Goal: Navigation & Orientation: Find specific page/section

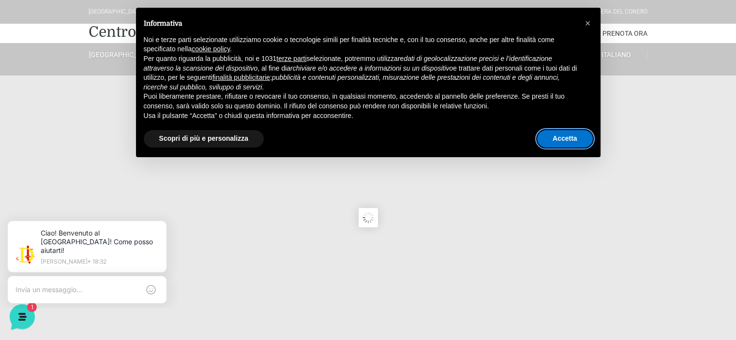
click at [557, 131] on button "Accetta" at bounding box center [565, 138] width 56 height 17
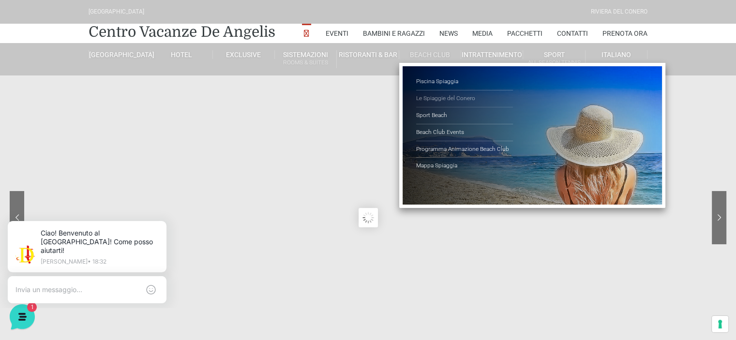
click at [440, 99] on link "Le Spiaggie del Conero" at bounding box center [464, 98] width 97 height 17
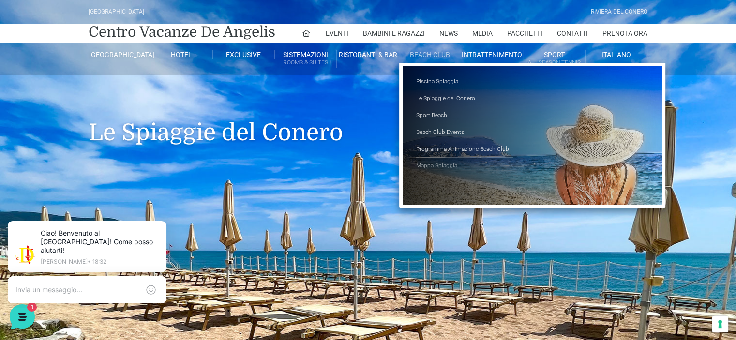
click at [436, 162] on link "Mappa Spiaggia" at bounding box center [464, 166] width 97 height 16
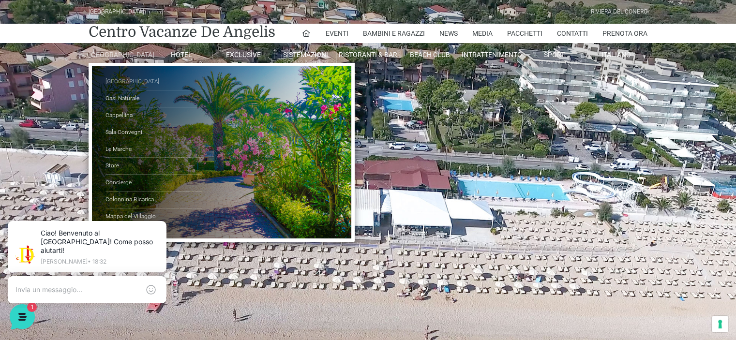
click at [125, 88] on link "[GEOGRAPHIC_DATA]" at bounding box center [153, 82] width 97 height 17
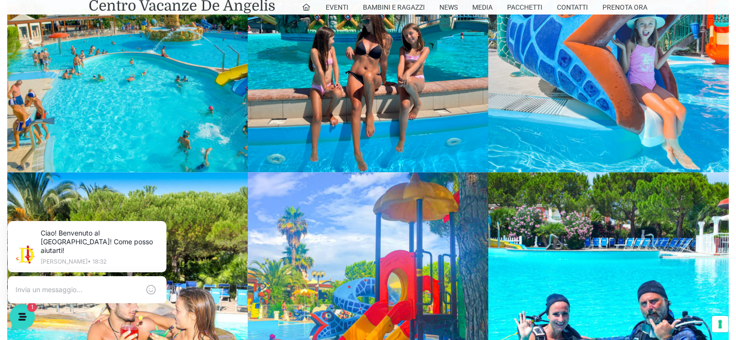
scroll to position [901, 0]
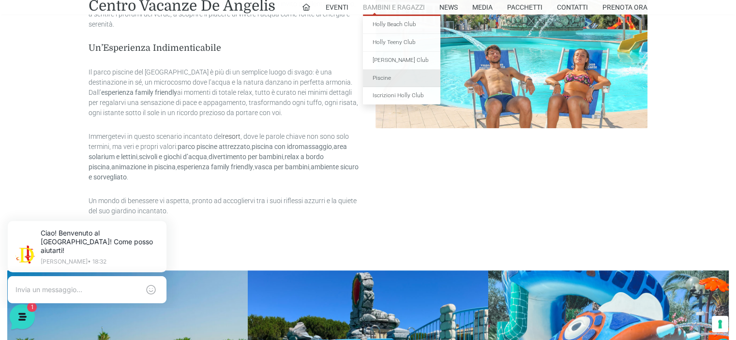
click at [381, 77] on link "Piscine" at bounding box center [401, 79] width 77 height 18
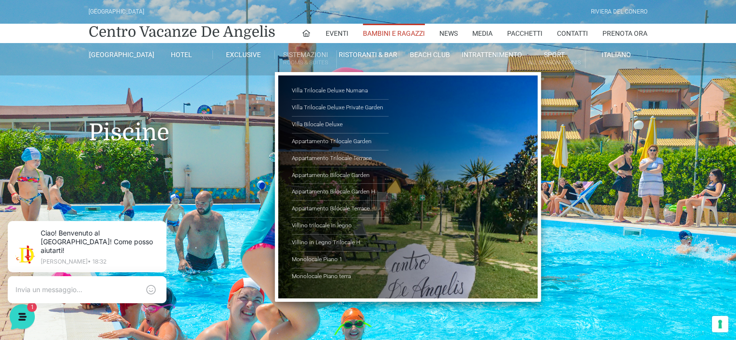
click at [308, 57] on link "Sistemazioni Rooms & Suites" at bounding box center [306, 59] width 62 height 18
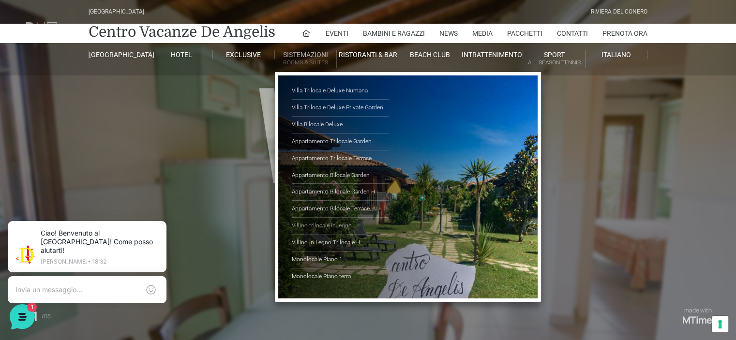
click at [326, 222] on link "Villino trilocale in legno" at bounding box center [340, 226] width 97 height 17
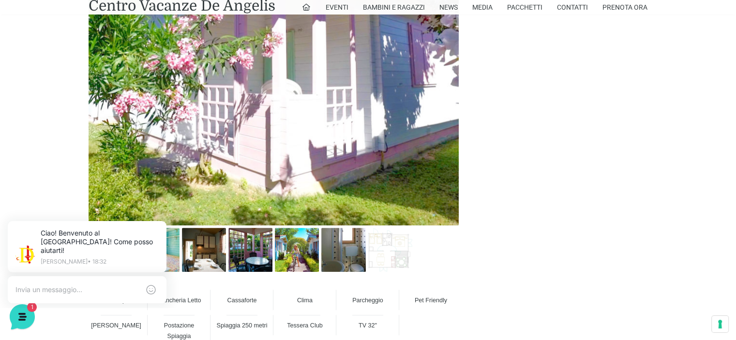
scroll to position [629, 0]
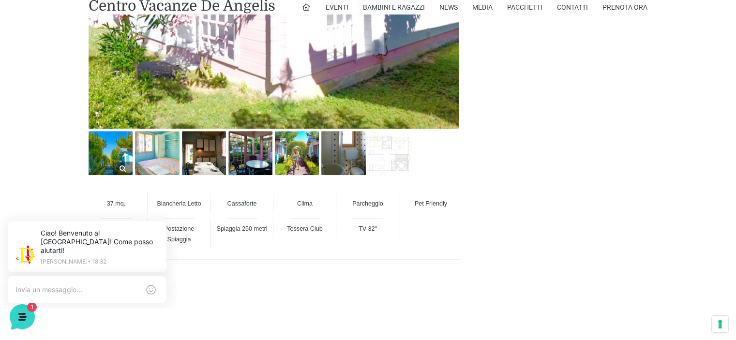
click at [120, 172] on link at bounding box center [111, 153] width 44 height 44
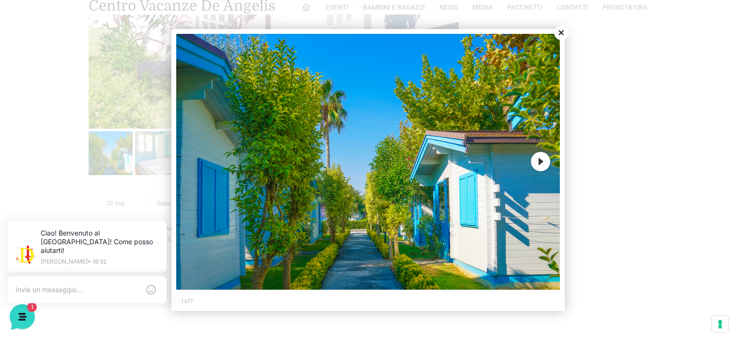
click at [539, 162] on button "Next" at bounding box center [540, 161] width 19 height 19
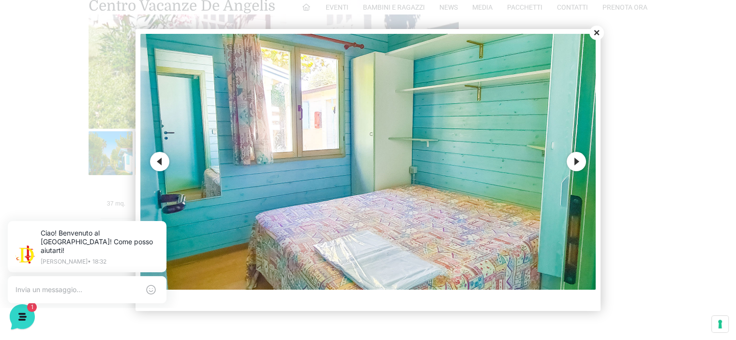
click at [539, 162] on img at bounding box center [367, 162] width 455 height 256
click at [580, 159] on button "Next" at bounding box center [576, 161] width 19 height 19
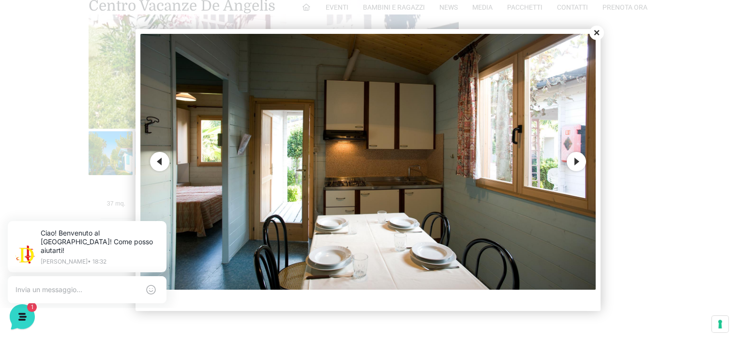
click at [578, 163] on button "Next" at bounding box center [576, 161] width 19 height 19
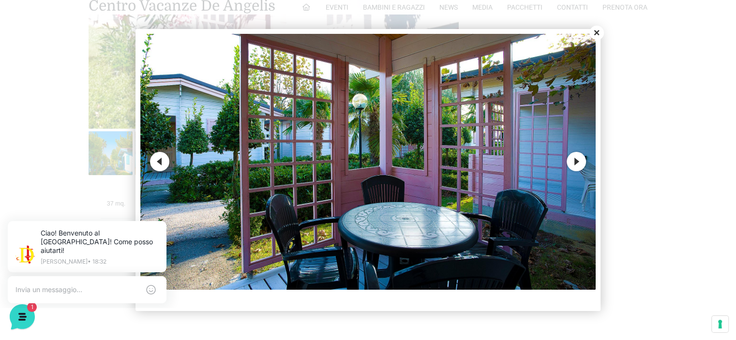
click at [578, 163] on button "Next" at bounding box center [576, 161] width 19 height 19
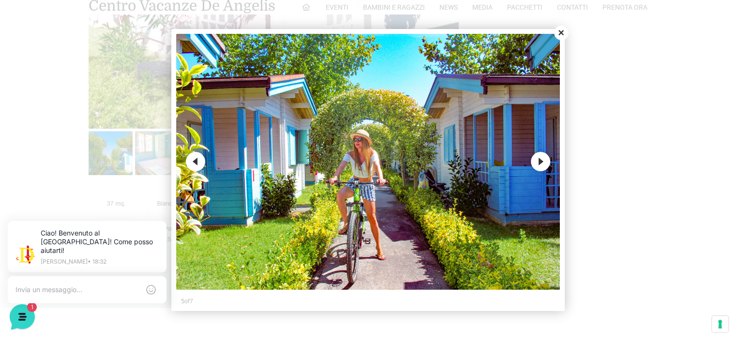
click at [540, 160] on button "Next" at bounding box center [540, 161] width 19 height 19
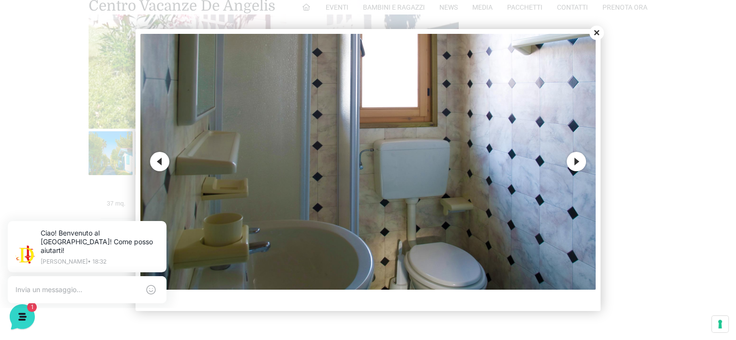
click at [594, 30] on button "Close" at bounding box center [596, 33] width 15 height 15
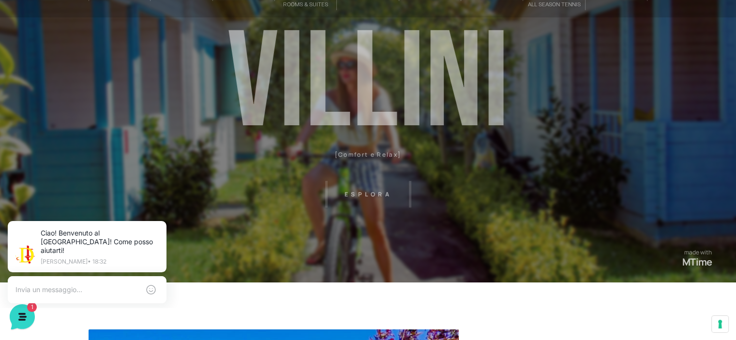
scroll to position [0, 0]
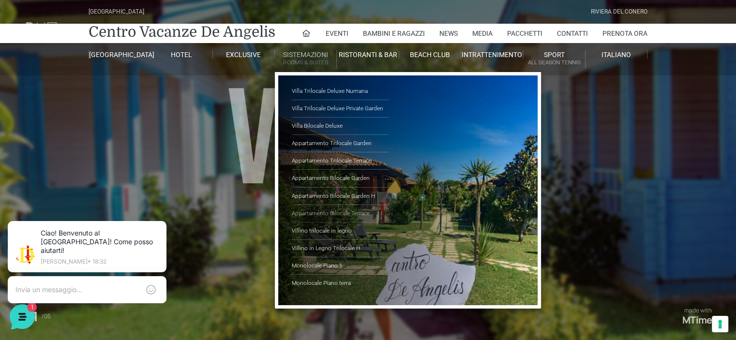
click at [334, 209] on link "Appartamento Bilocale Terrace" at bounding box center [340, 213] width 97 height 17
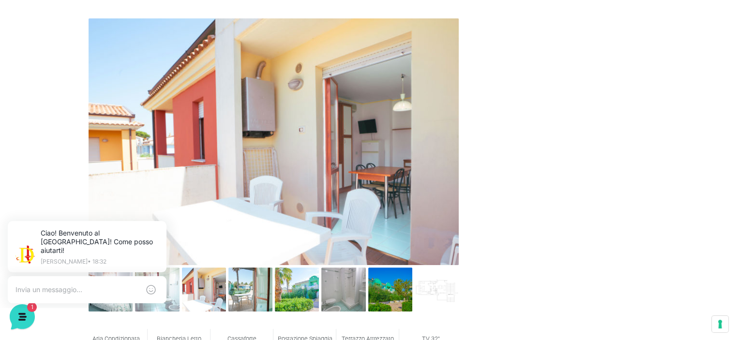
scroll to position [339, 0]
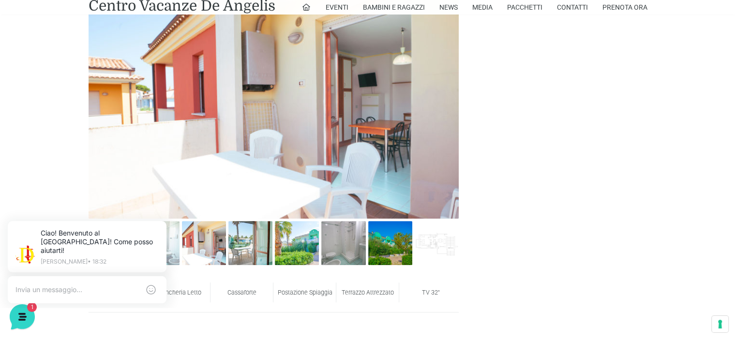
scroll to position [484, 0]
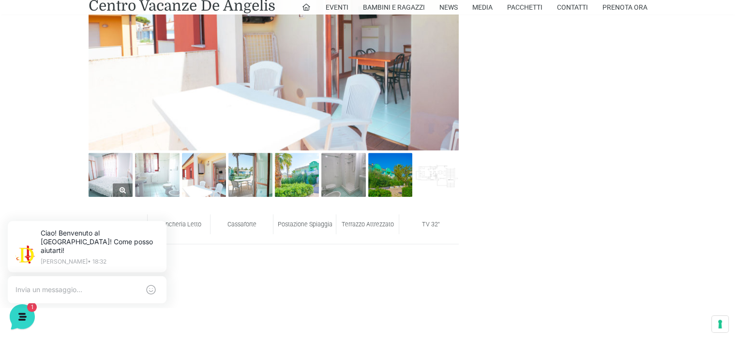
click at [119, 179] on img at bounding box center [111, 175] width 44 height 44
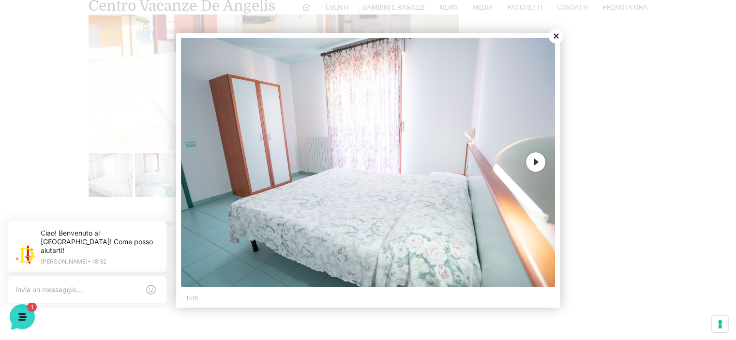
click at [538, 161] on button "Next" at bounding box center [535, 161] width 19 height 19
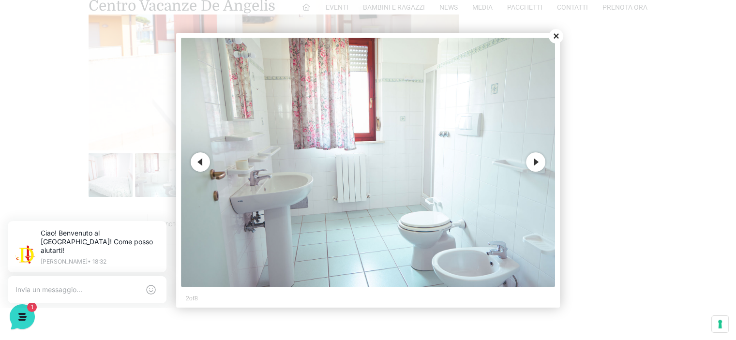
click at [538, 161] on button "Next" at bounding box center [535, 161] width 19 height 19
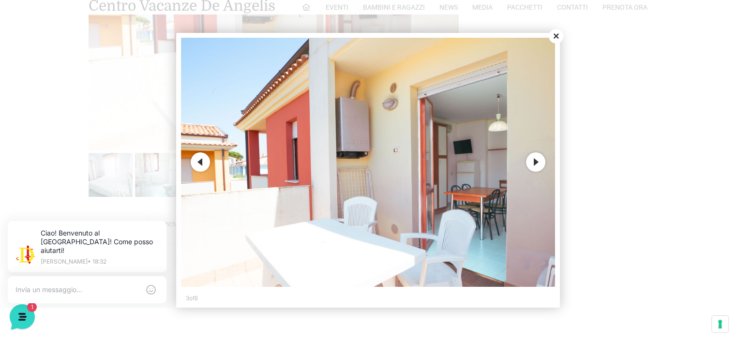
click at [538, 161] on button "Next" at bounding box center [535, 161] width 19 height 19
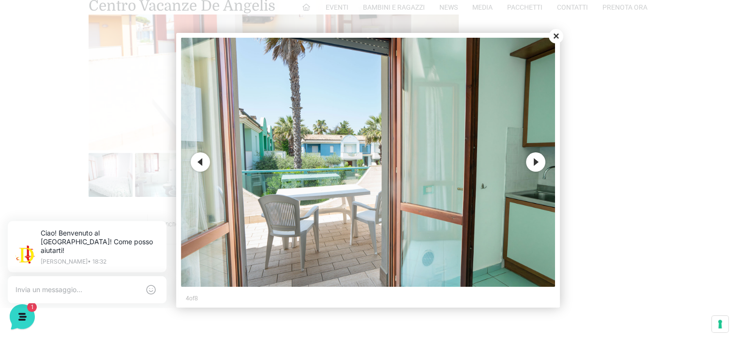
click at [538, 161] on button "Next" at bounding box center [535, 161] width 19 height 19
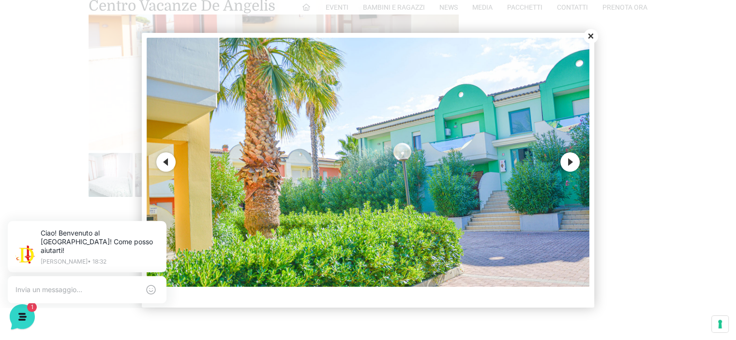
click at [572, 164] on button "Next" at bounding box center [569, 161] width 19 height 19
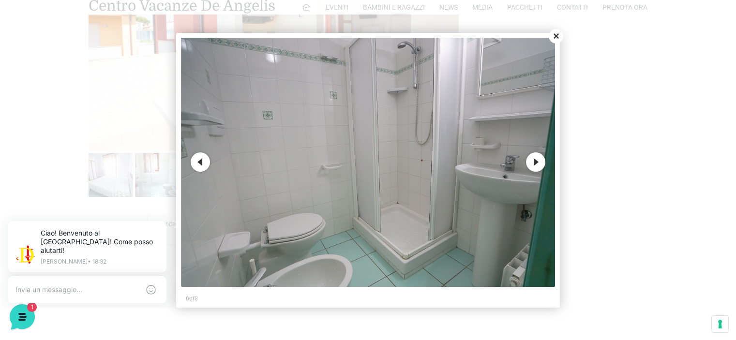
click at [557, 39] on button "Close" at bounding box center [556, 36] width 15 height 15
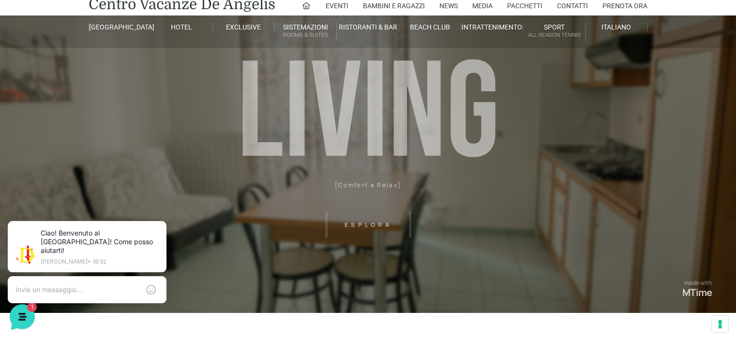
scroll to position [0, 0]
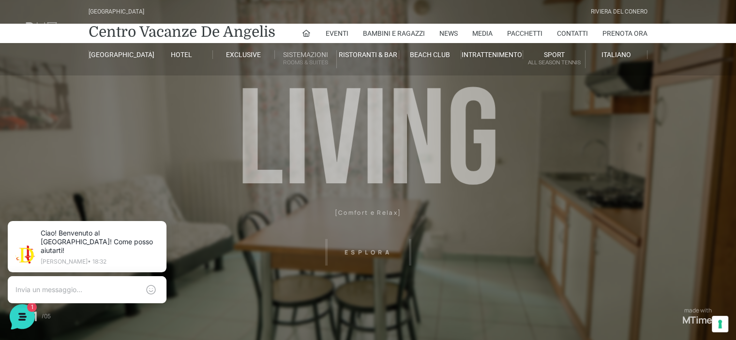
click at [305, 58] on small "Rooms & Suites" at bounding box center [305, 62] width 61 height 9
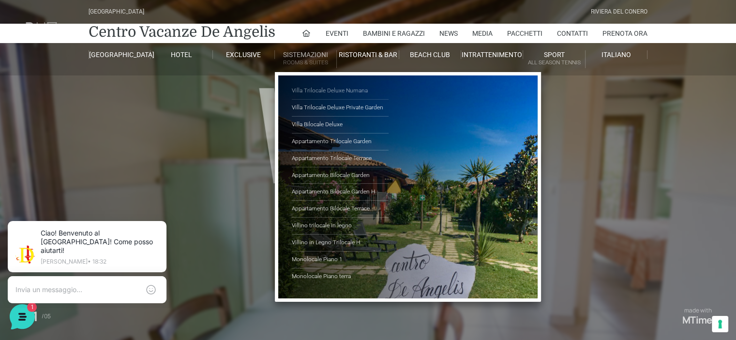
click at [316, 87] on link "Villa Trilocale Deluxe Numana" at bounding box center [340, 91] width 97 height 17
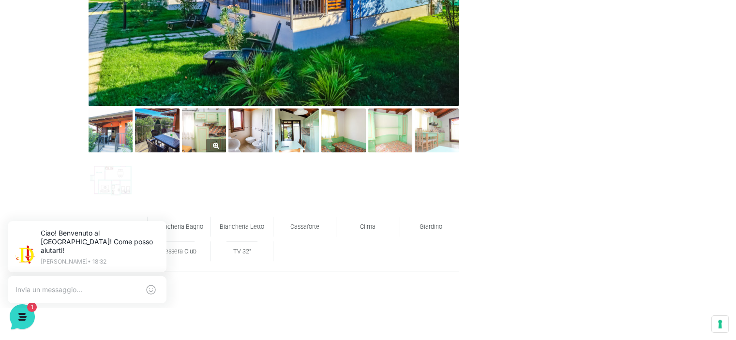
scroll to position [532, 0]
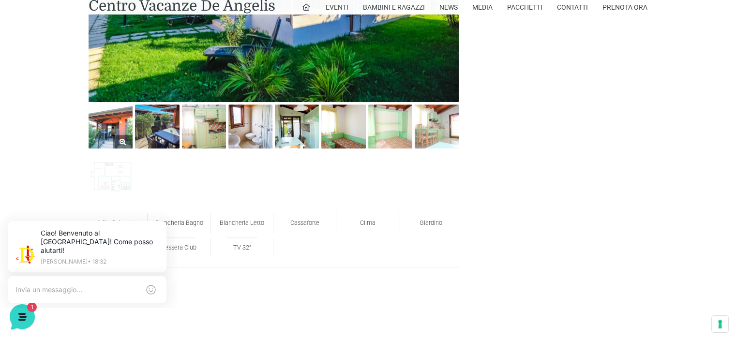
click at [118, 117] on img at bounding box center [111, 127] width 44 height 44
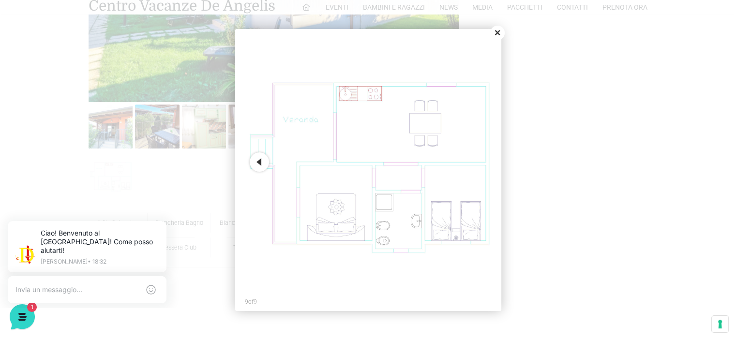
click at [499, 33] on button "Close" at bounding box center [497, 33] width 15 height 15
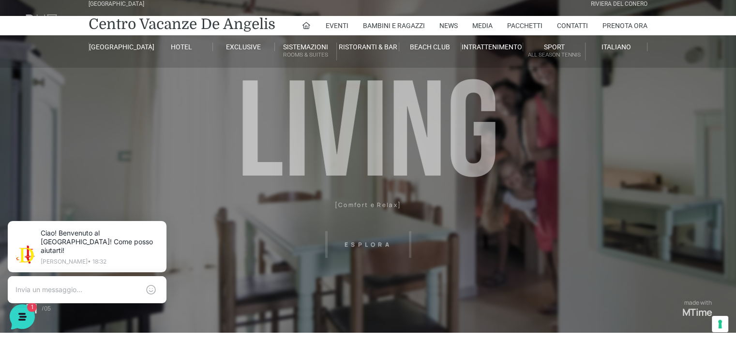
scroll to position [0, 0]
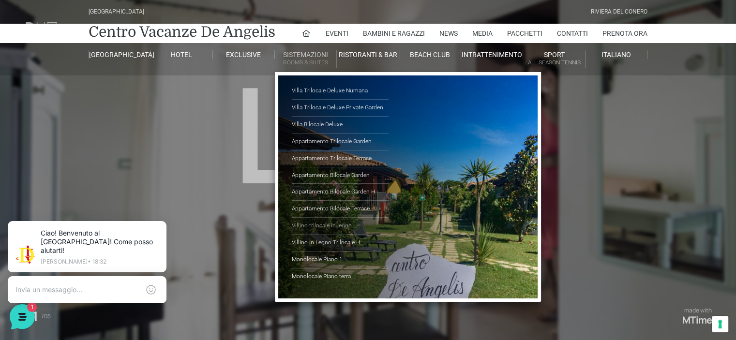
click at [336, 225] on link "Villino trilocale in legno" at bounding box center [340, 226] width 97 height 17
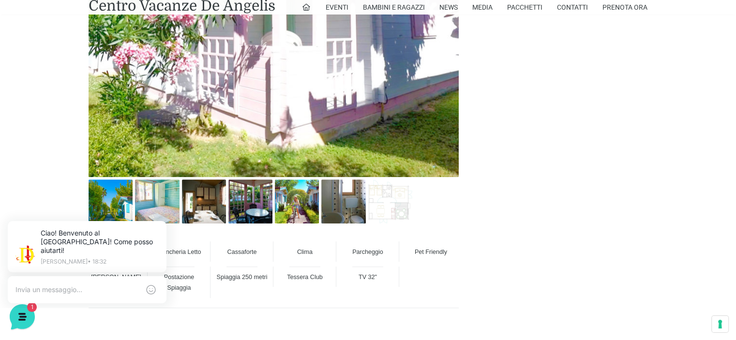
scroll to position [629, 0]
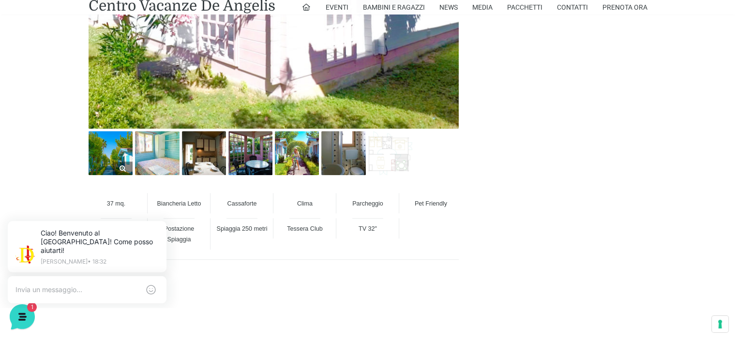
click at [115, 166] on link at bounding box center [111, 153] width 44 height 44
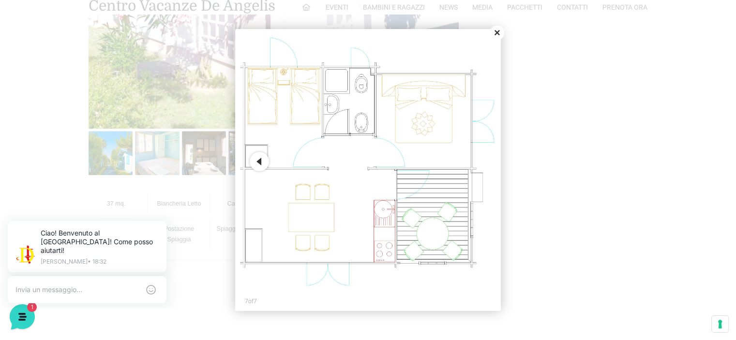
click at [500, 37] on button "Close" at bounding box center [497, 33] width 15 height 15
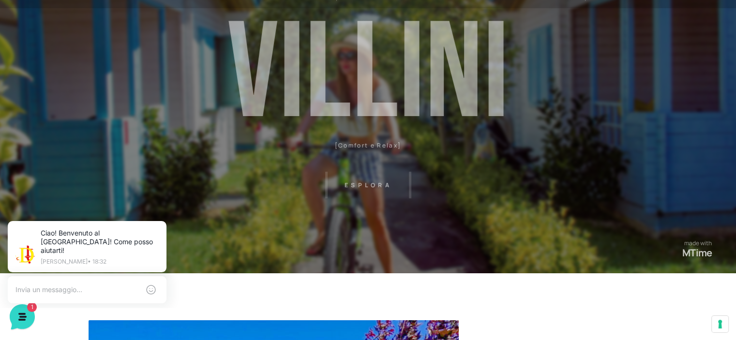
scroll to position [0, 0]
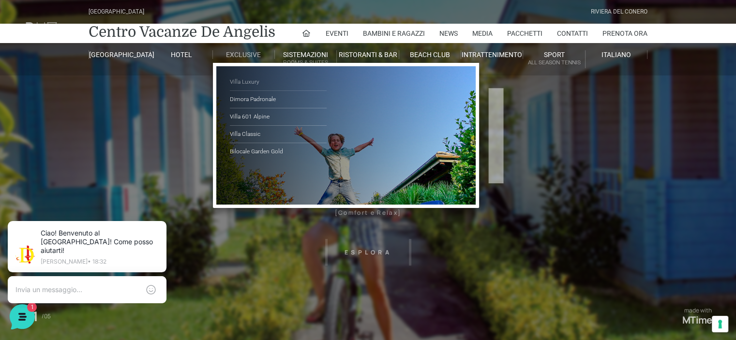
click at [248, 79] on link "Villa Luxury" at bounding box center [278, 82] width 97 height 17
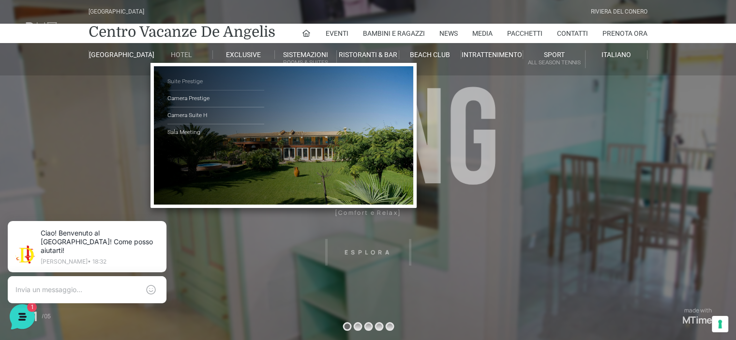
click at [186, 82] on link "Suite Prestige" at bounding box center [215, 82] width 97 height 17
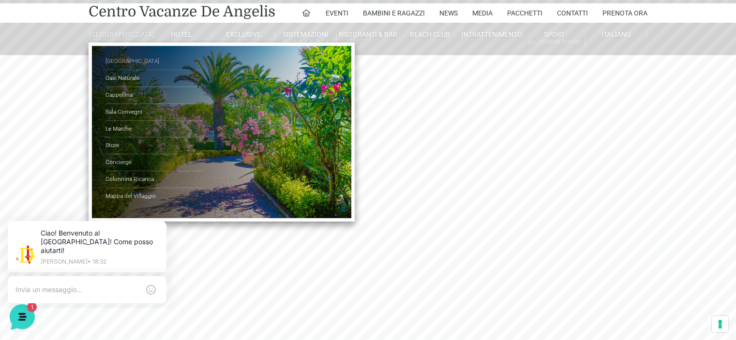
scroll to position [48, 0]
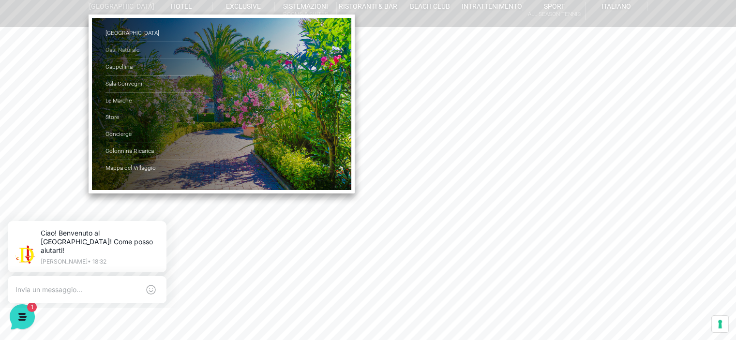
click at [117, 56] on link "Oasi Naturale" at bounding box center [153, 50] width 97 height 17
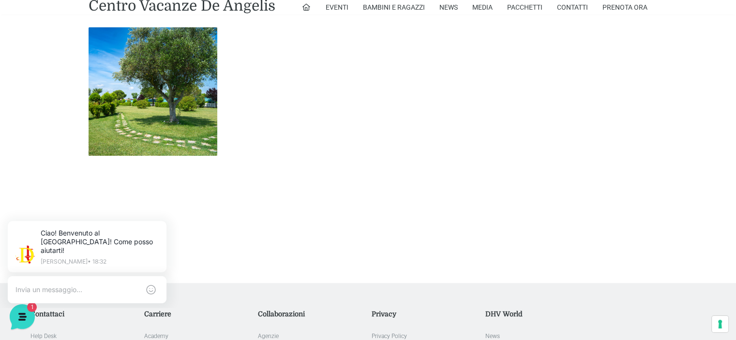
scroll to position [1064, 0]
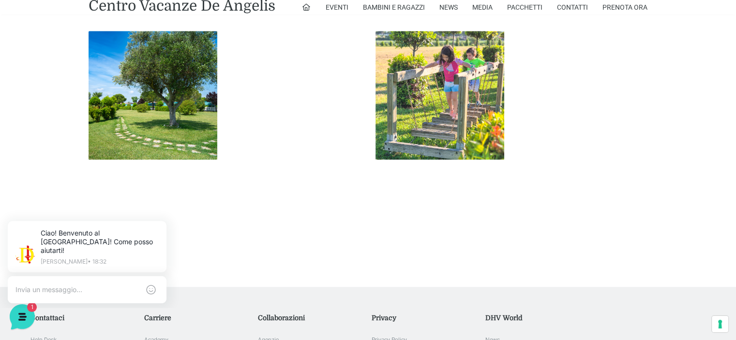
click at [425, 79] on img at bounding box center [439, 95] width 129 height 129
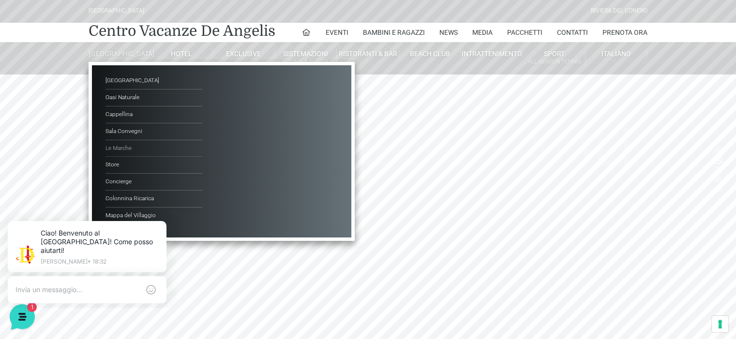
scroll to position [48, 0]
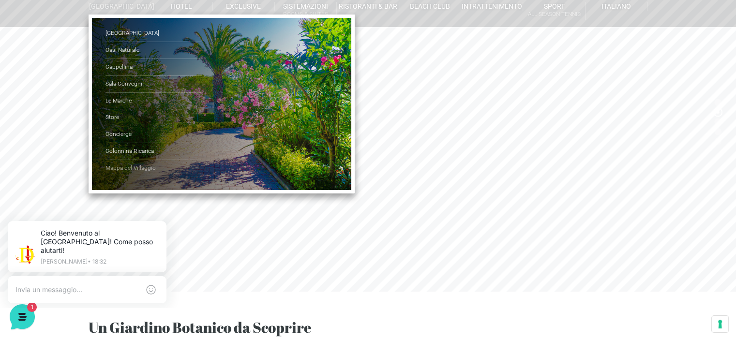
click at [135, 169] on link "Mappa del Villaggio" at bounding box center [153, 168] width 97 height 16
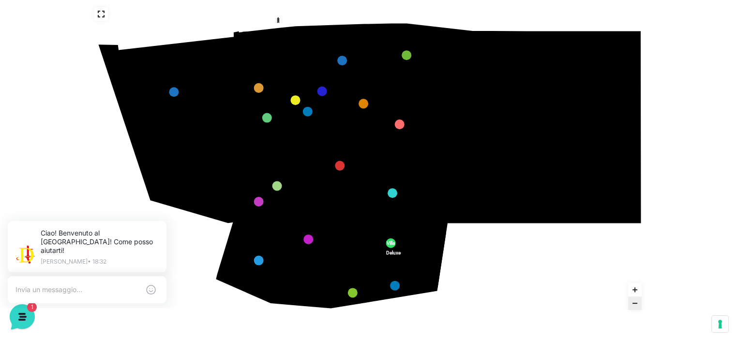
scroll to position [176, 0]
